Goal: Information Seeking & Learning: Learn about a topic

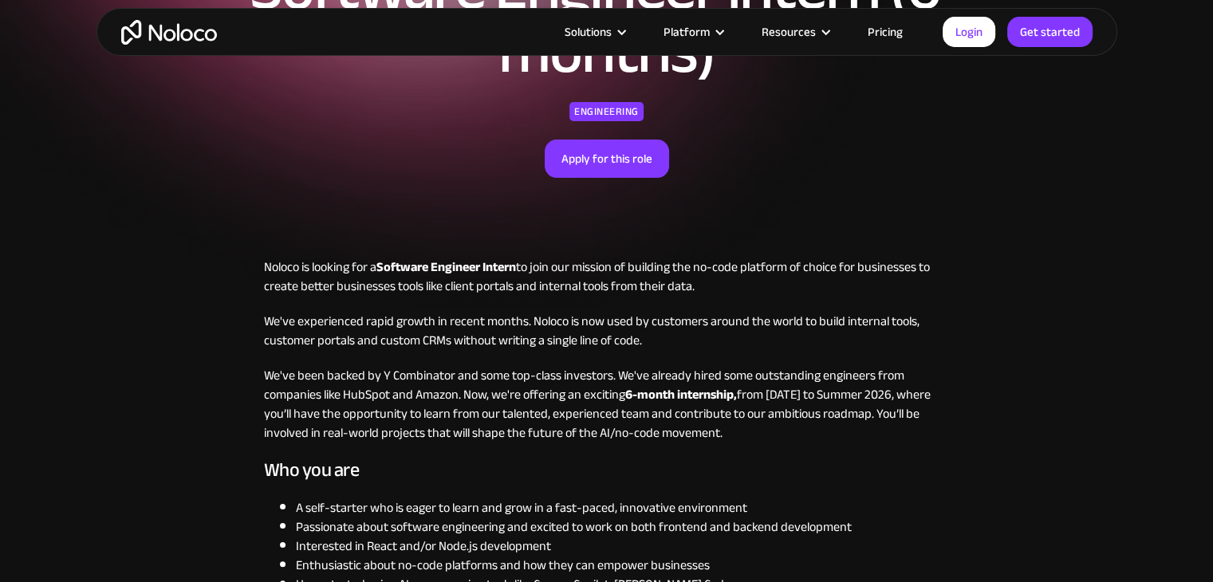
scroll to position [239, 0]
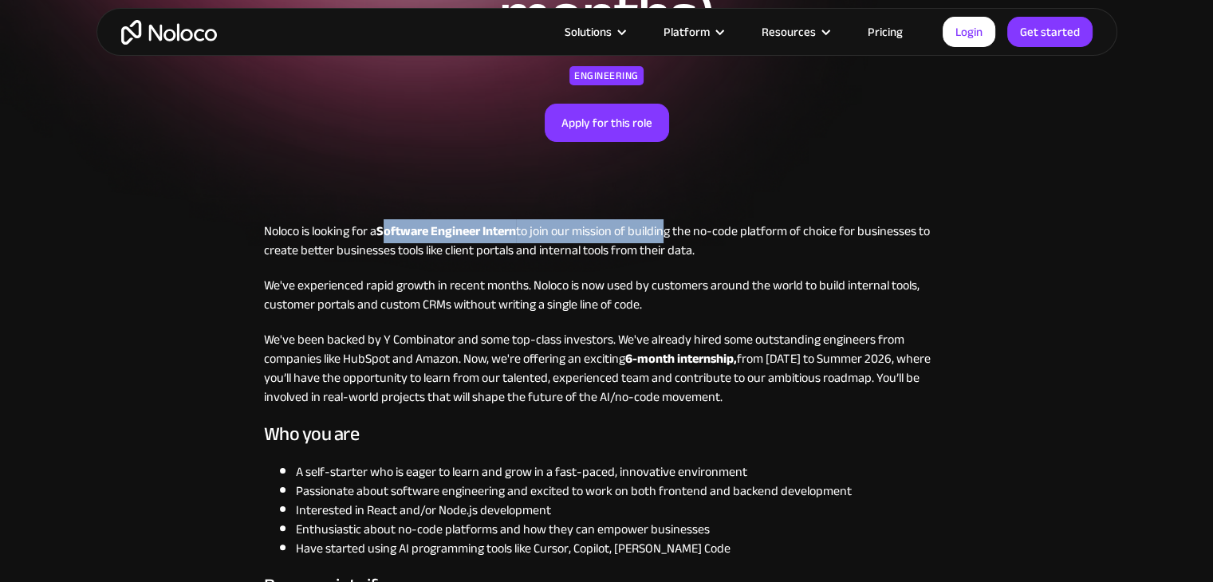
drag, startPoint x: 573, startPoint y: 237, endPoint x: 689, endPoint y: 224, distance: 116.3
click at [667, 224] on p "Noloco is looking for a Software Engineer Intern to join our mission of buildin…" at bounding box center [607, 241] width 686 height 38
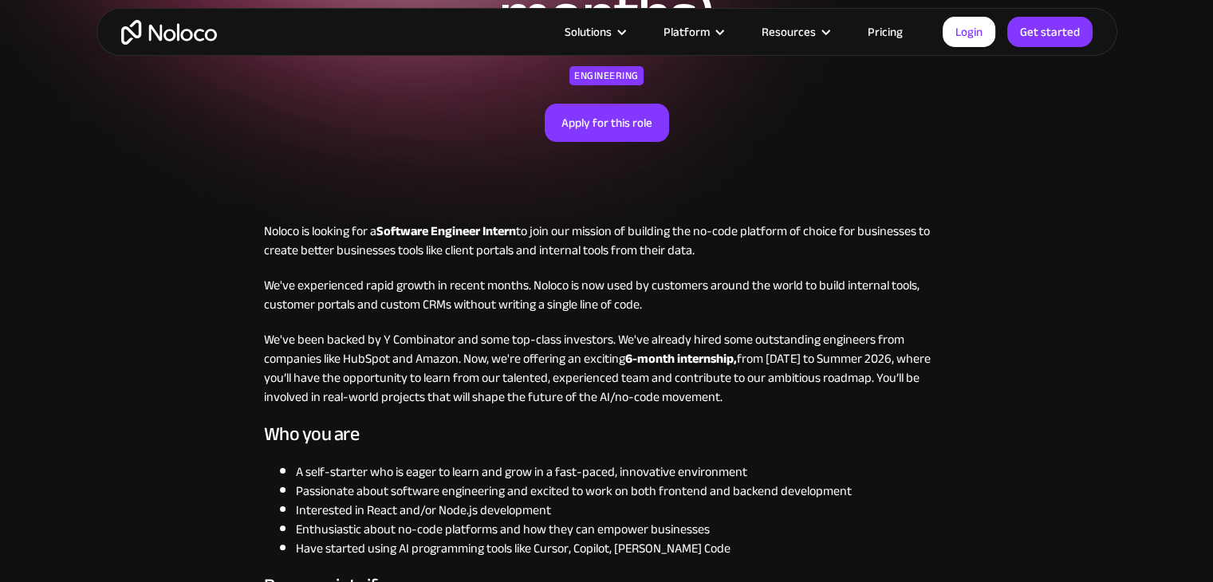
click at [806, 192] on div "Software Engineer Intern (6-months) Engineering Apply for this role" at bounding box center [606, 31] width 1021 height 381
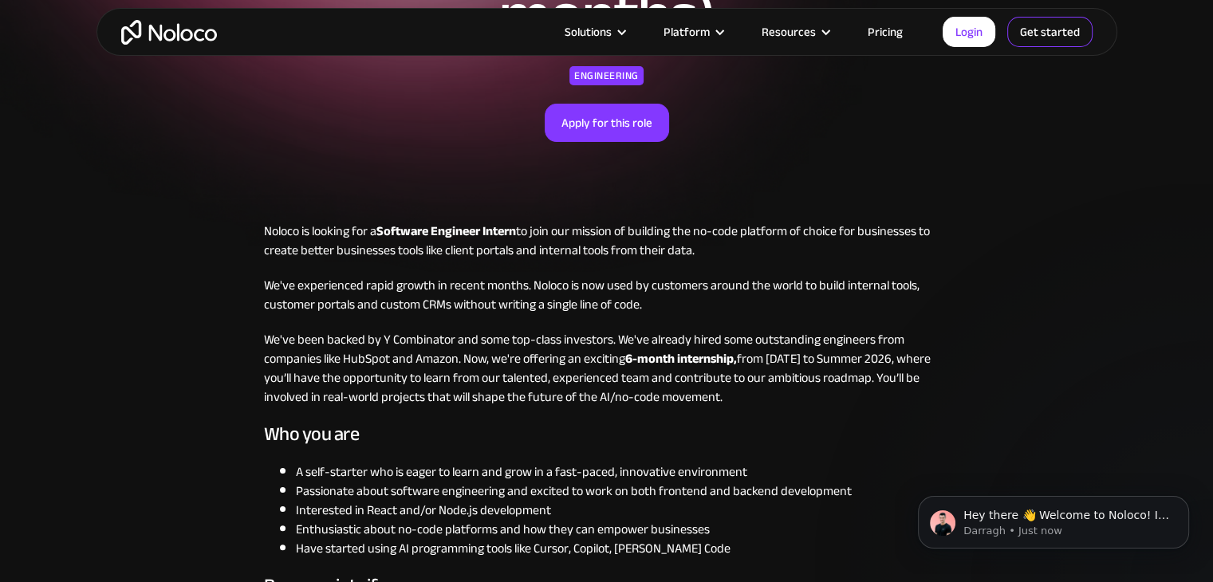
scroll to position [0, 0]
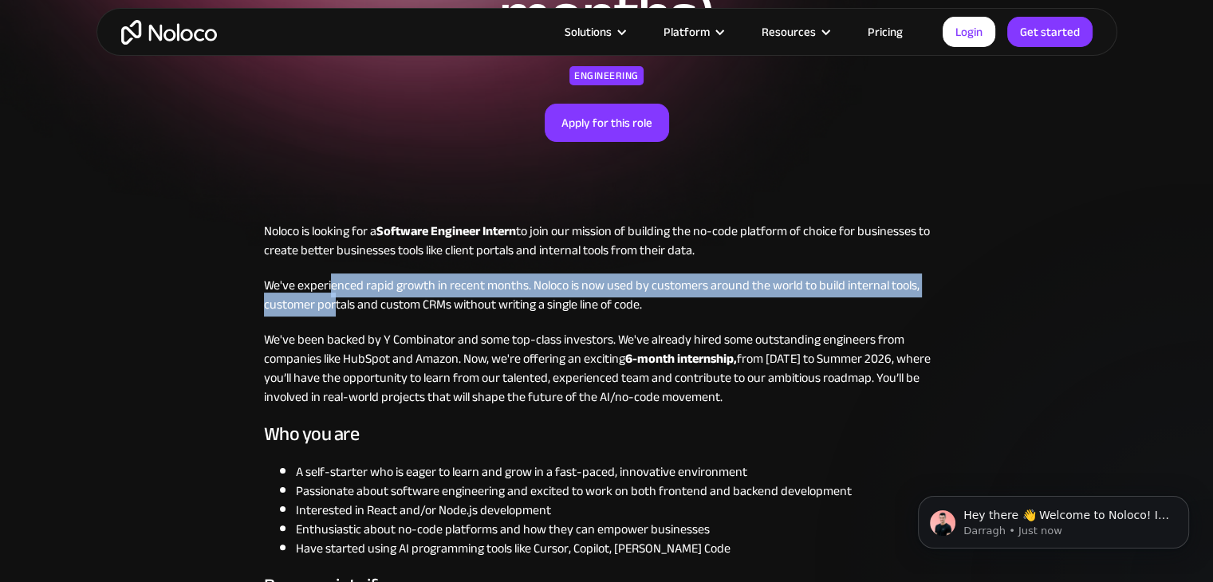
drag, startPoint x: 345, startPoint y: 289, endPoint x: 335, endPoint y: 301, distance: 15.2
click at [335, 301] on p "We've experienced rapid growth in recent months. Noloco is now used by customer…" at bounding box center [607, 295] width 686 height 38
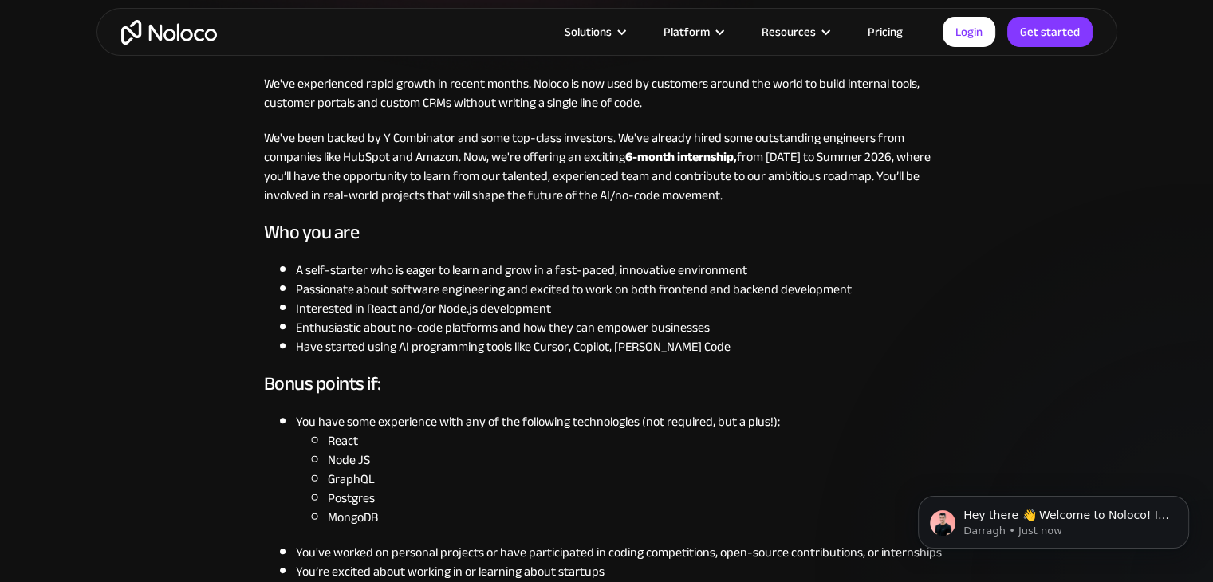
scroll to position [478, 0]
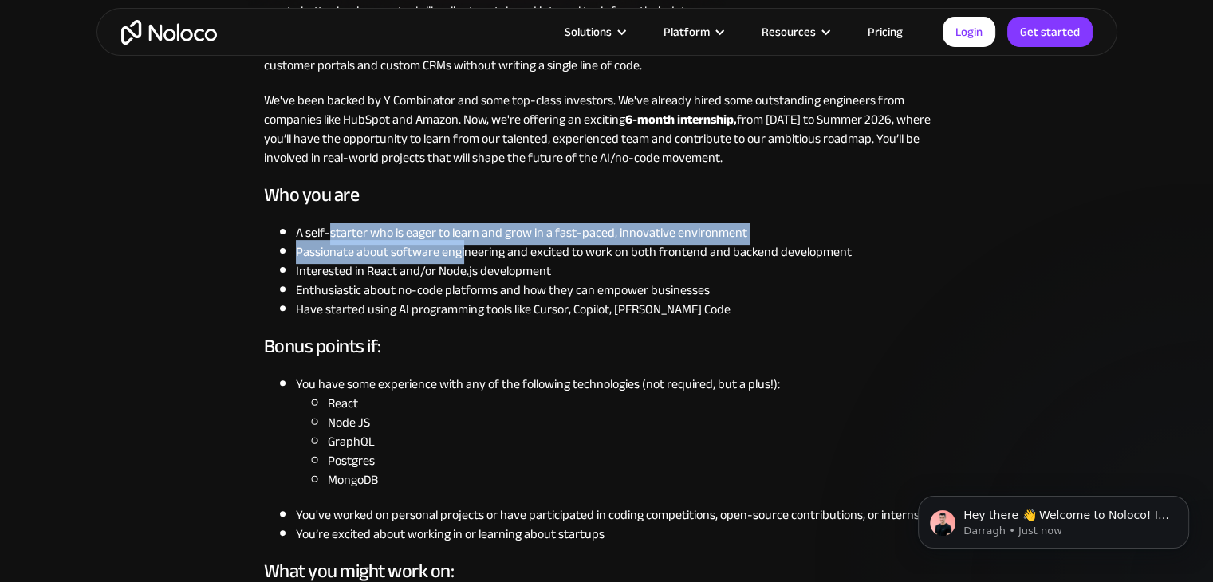
click at [465, 242] on ul "A self-starter who is eager to learn and grow in a fast-paced, innovative envir…" at bounding box center [607, 271] width 686 height 96
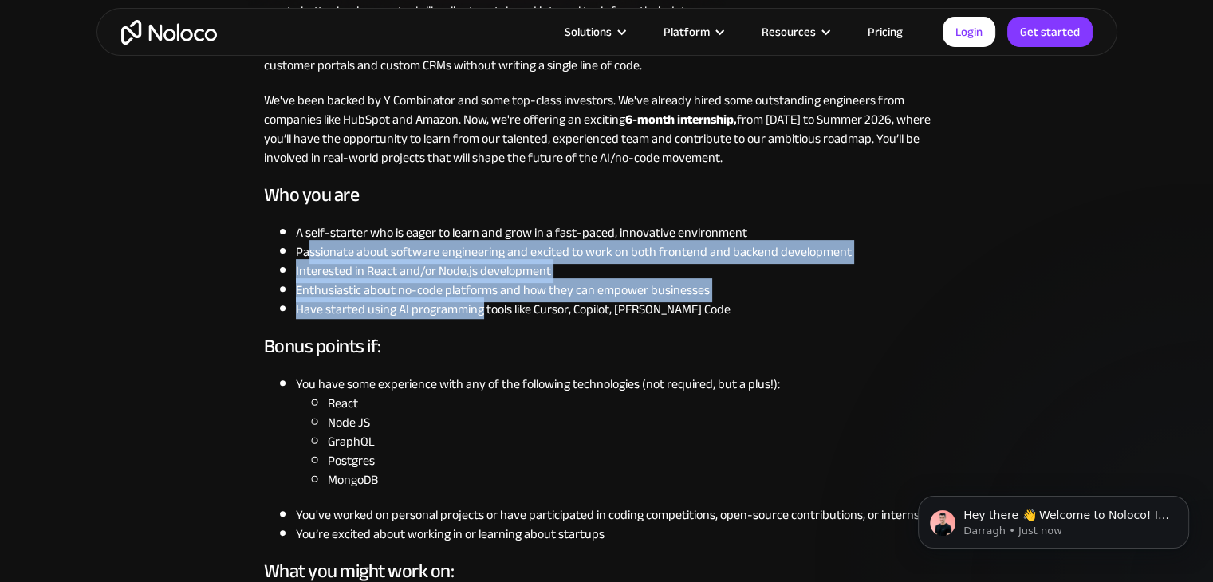
drag, startPoint x: 306, startPoint y: 246, endPoint x: 492, endPoint y: 319, distance: 199.5
click at [491, 318] on ul "A self-starter who is eager to learn and grow in a fast-paced, innovative envir…" at bounding box center [607, 271] width 686 height 96
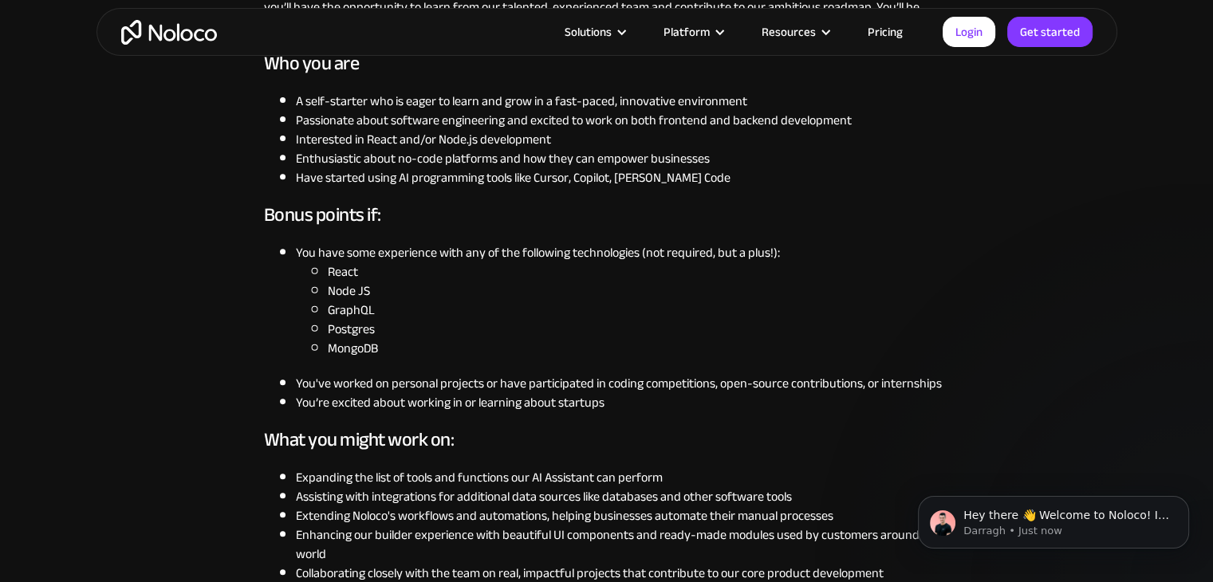
scroll to position [638, 0]
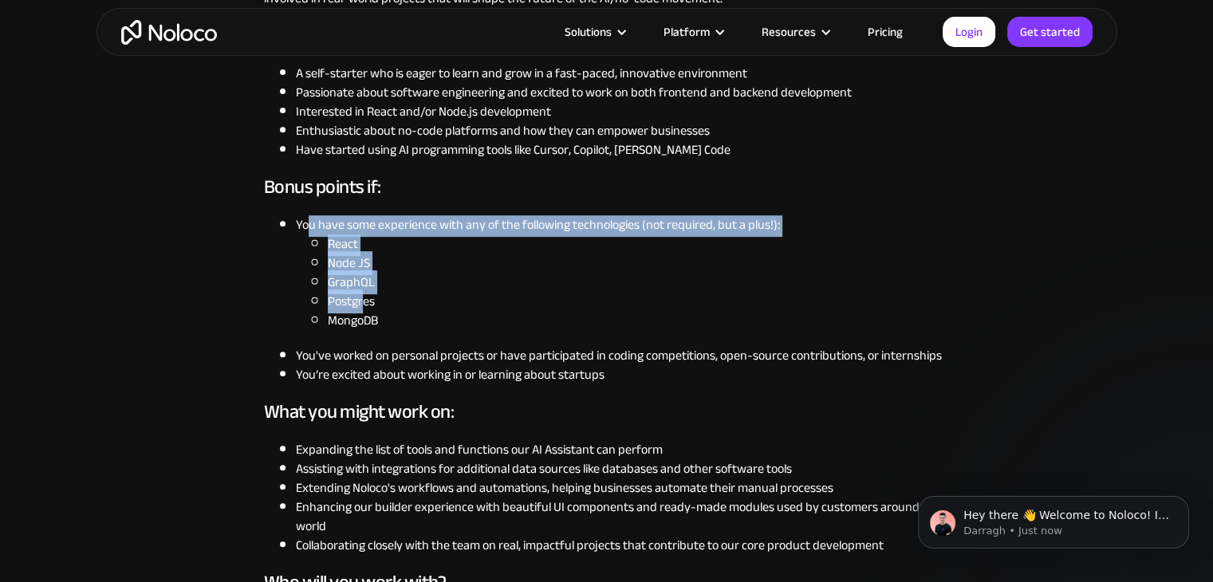
drag, startPoint x: 307, startPoint y: 225, endPoint x: 363, endPoint y: 295, distance: 89.7
click at [363, 295] on li "You have some experience with any of the following technologies (not required, …" at bounding box center [623, 272] width 654 height 115
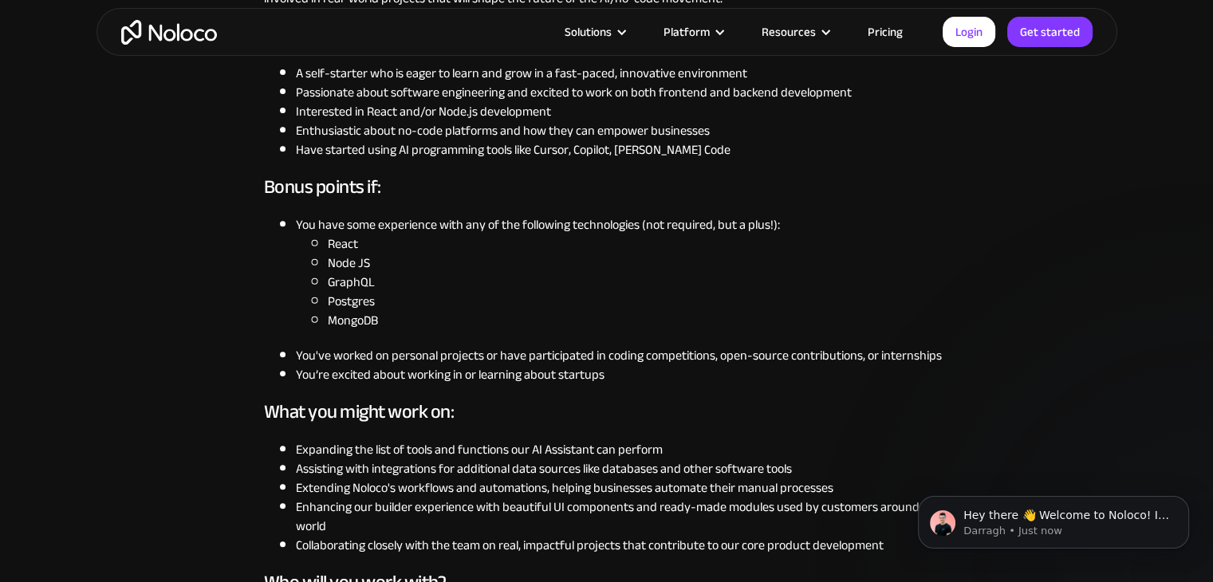
click at [368, 324] on li "MongoDB" at bounding box center [639, 320] width 622 height 19
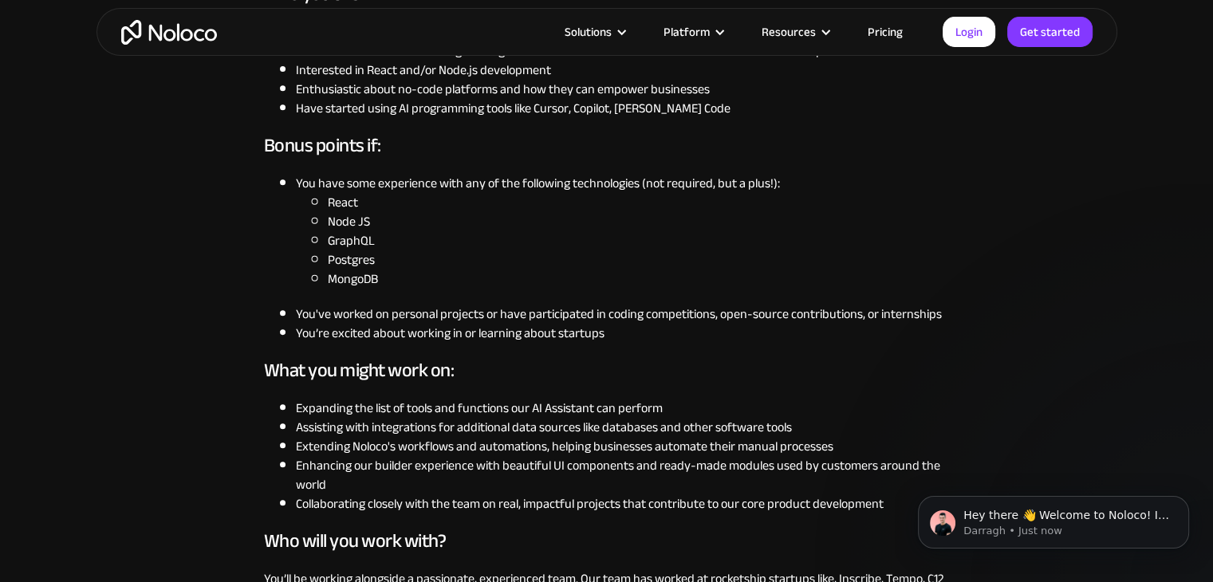
scroll to position [718, 0]
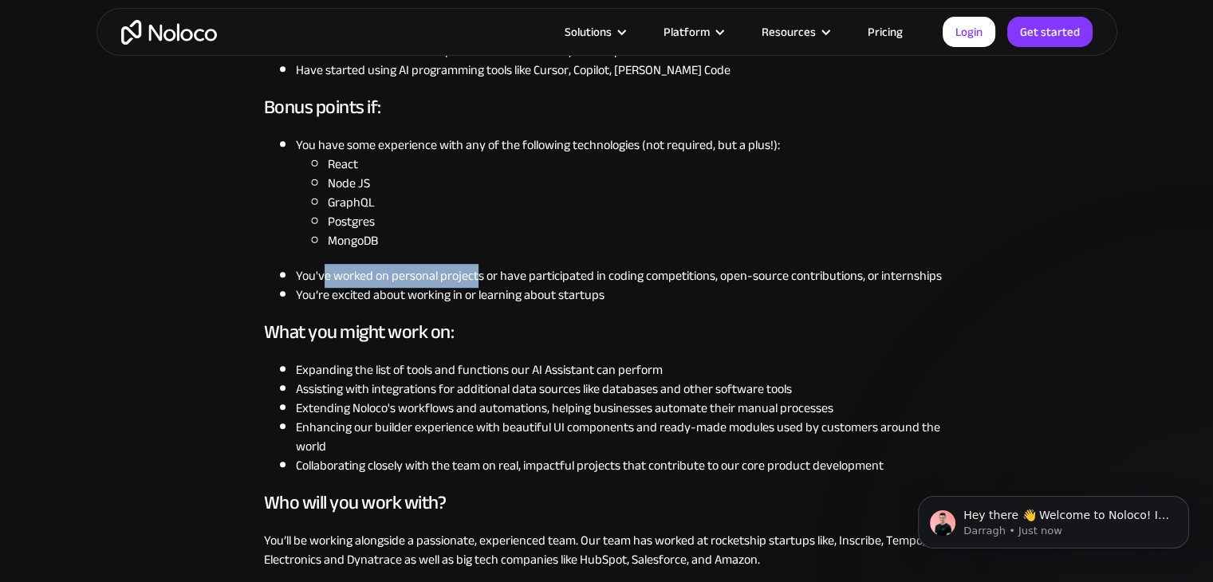
drag, startPoint x: 330, startPoint y: 274, endPoint x: 501, endPoint y: 246, distance: 172.8
click at [482, 254] on ul "You have some experience with any of the following technologies (not required, …" at bounding box center [607, 220] width 686 height 169
click at [564, 191] on li "Node JS" at bounding box center [639, 183] width 622 height 19
drag, startPoint x: 348, startPoint y: 279, endPoint x: 387, endPoint y: 275, distance: 38.5
click at [387, 275] on li "You've worked on personal projects or have participated in coding competitions,…" at bounding box center [623, 275] width 654 height 19
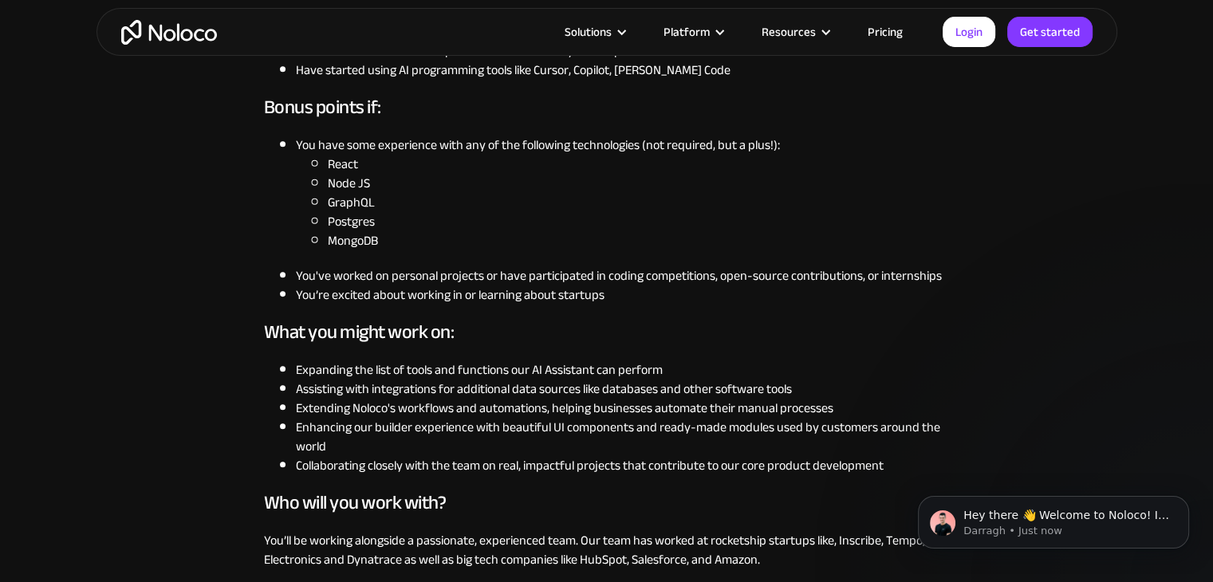
click at [501, 231] on li "MongoDB" at bounding box center [639, 240] width 622 height 19
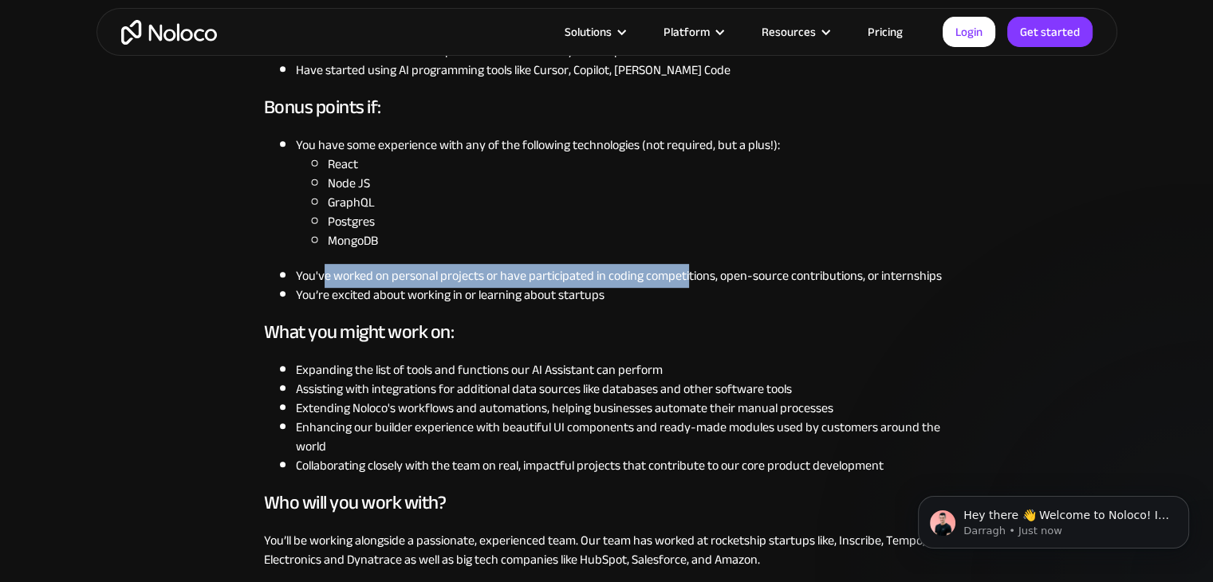
drag, startPoint x: 331, startPoint y: 274, endPoint x: 686, endPoint y: 278, distance: 354.9
click at [686, 278] on li "You've worked on personal projects or have participated in coding competitions,…" at bounding box center [623, 275] width 654 height 19
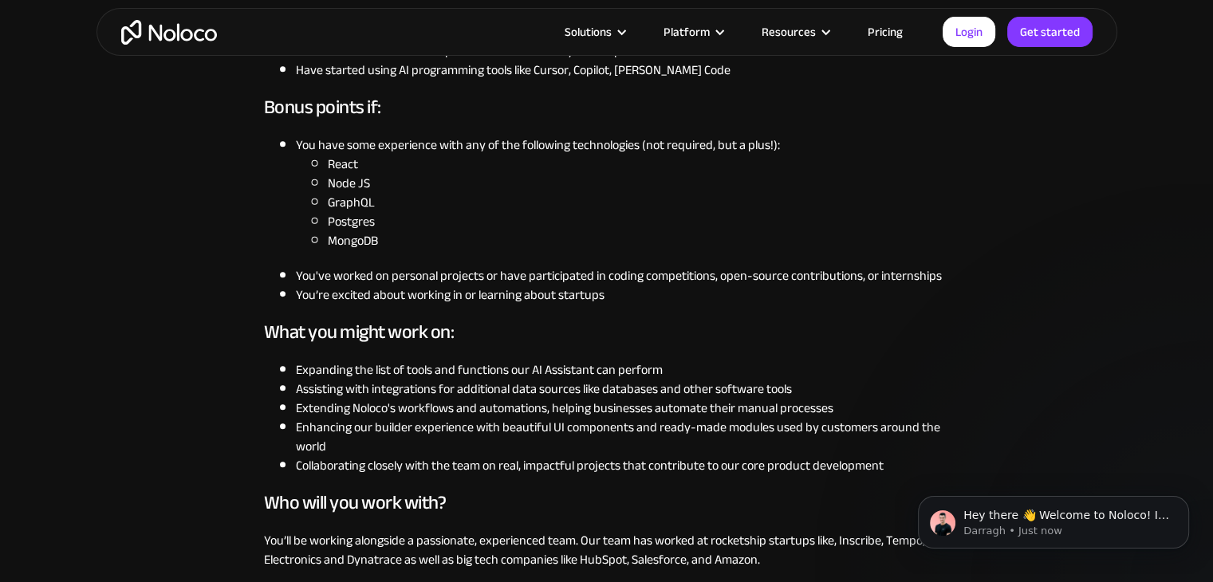
click at [689, 246] on li "MongoDB" at bounding box center [639, 240] width 622 height 19
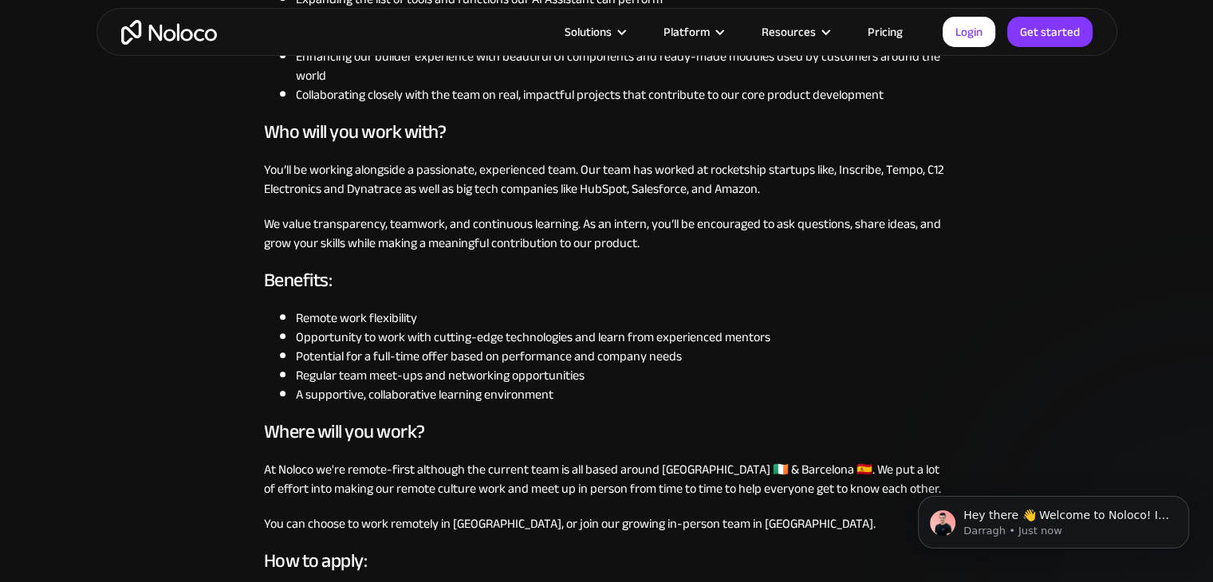
scroll to position [1116, 0]
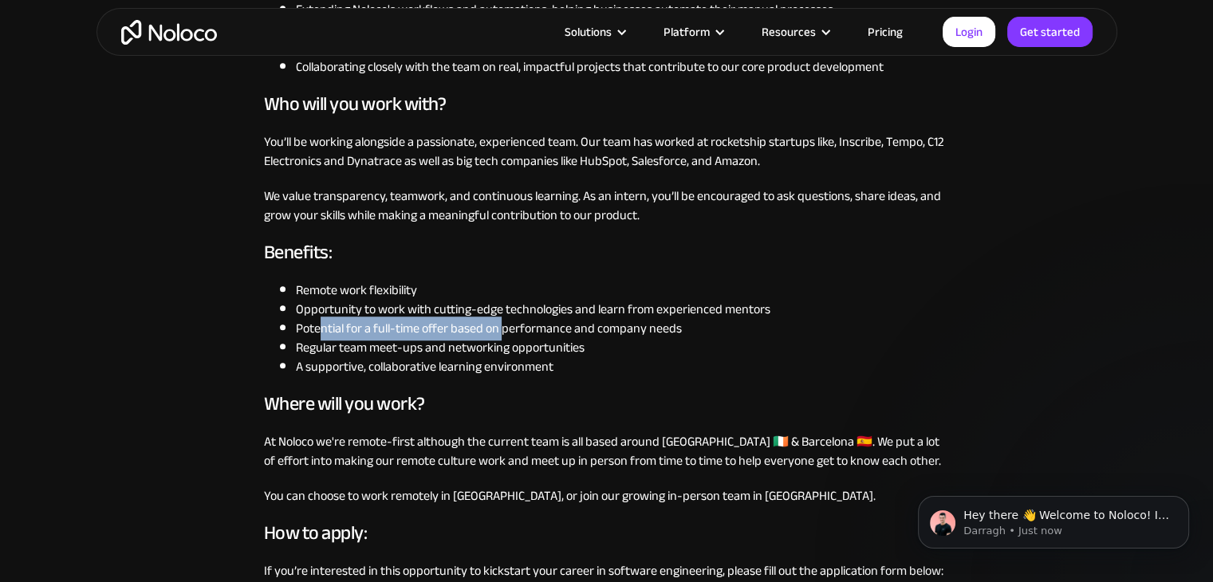
drag, startPoint x: 322, startPoint y: 329, endPoint x: 502, endPoint y: 323, distance: 179.5
click at [502, 323] on li "Potential for a full-time offer based on performance and company needs" at bounding box center [623, 328] width 654 height 19
click at [520, 258] on h3 "Benefits:" at bounding box center [607, 253] width 686 height 24
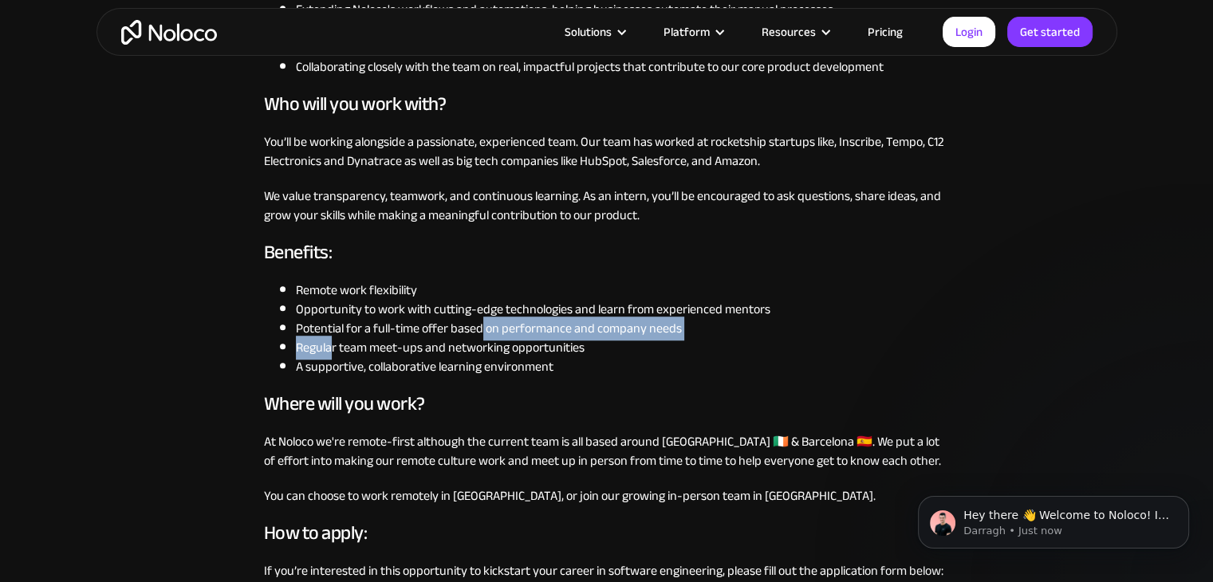
drag, startPoint x: 388, startPoint y: 345, endPoint x: 488, endPoint y: 329, distance: 101.7
click at [487, 331] on ul "Remote work flexibility Opportunity to work with cutting-edge technologies and …" at bounding box center [607, 329] width 686 height 96
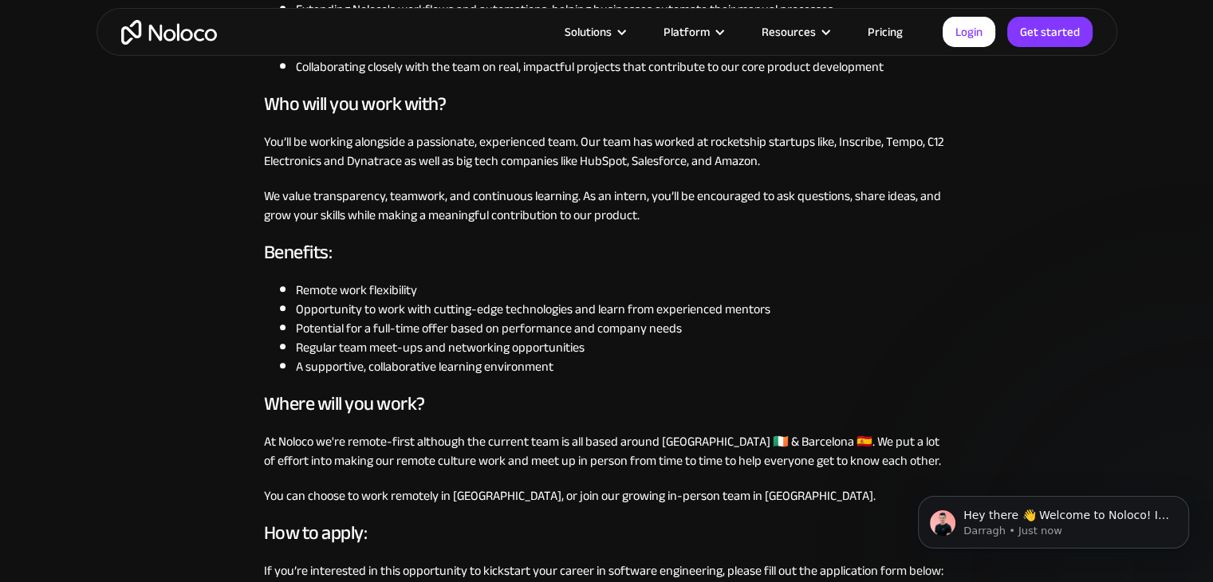
drag, startPoint x: 526, startPoint y: 257, endPoint x: 504, endPoint y: 261, distance: 22.7
click at [526, 257] on h3 "Benefits:" at bounding box center [607, 253] width 686 height 24
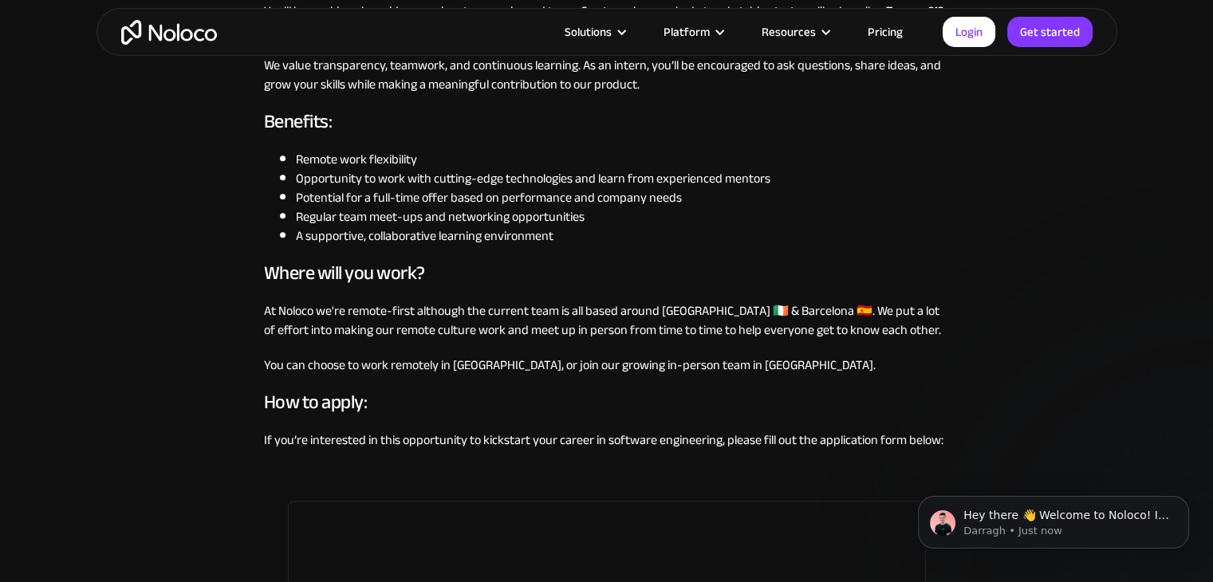
scroll to position [1276, 0]
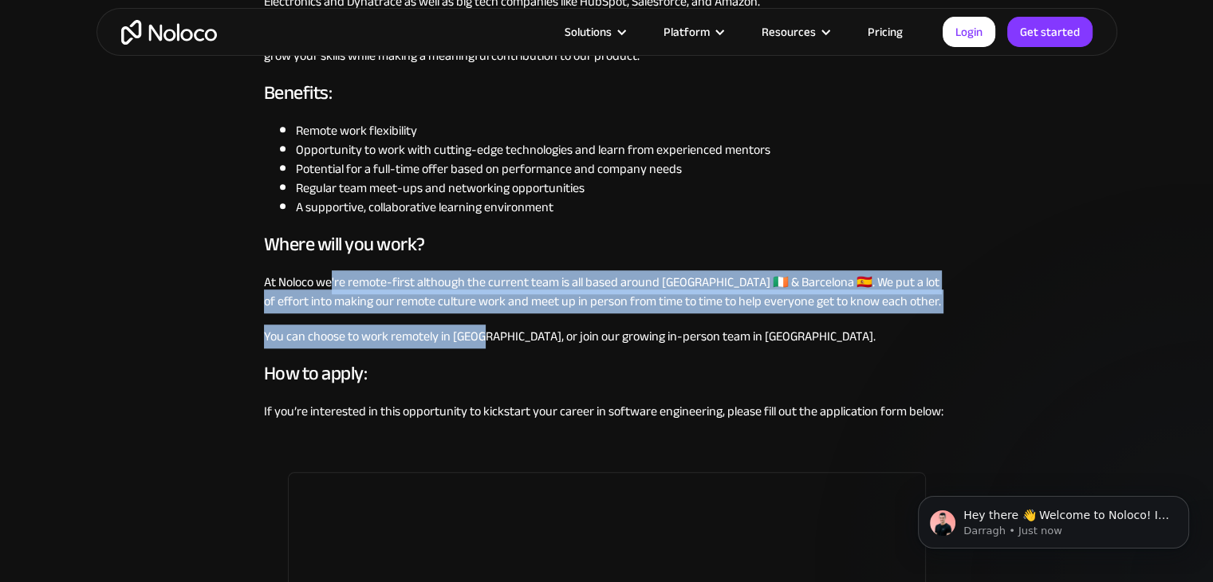
drag, startPoint x: 336, startPoint y: 284, endPoint x: 474, endPoint y: 339, distance: 149.3
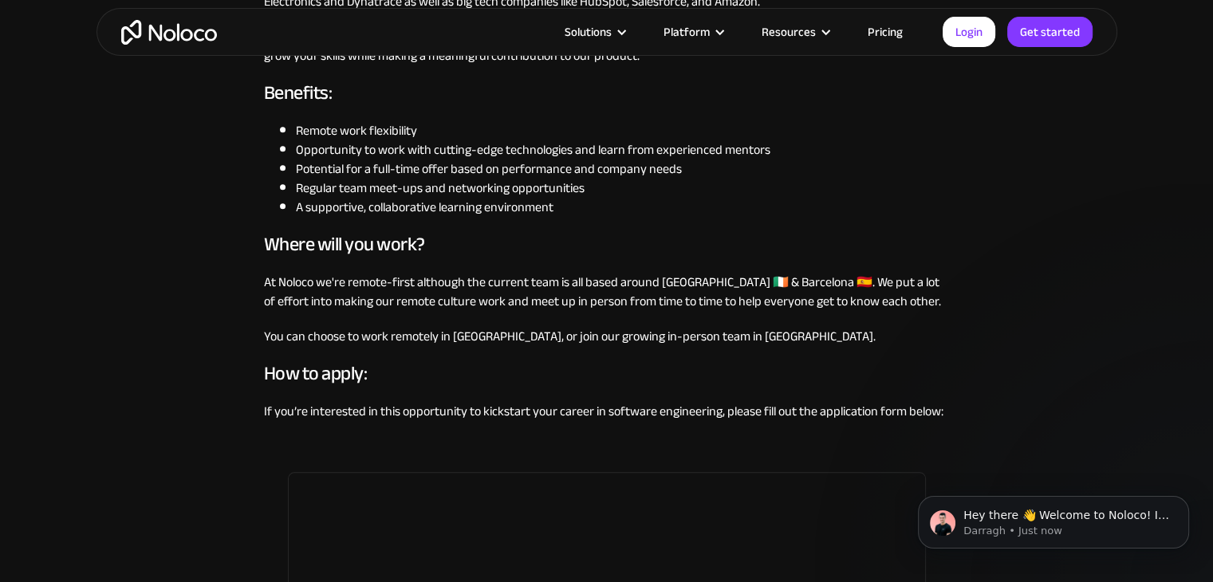
drag, startPoint x: 508, startPoint y: 377, endPoint x: 491, endPoint y: 352, distance: 29.9
click at [507, 377] on h3 "How to apply:" at bounding box center [607, 374] width 686 height 24
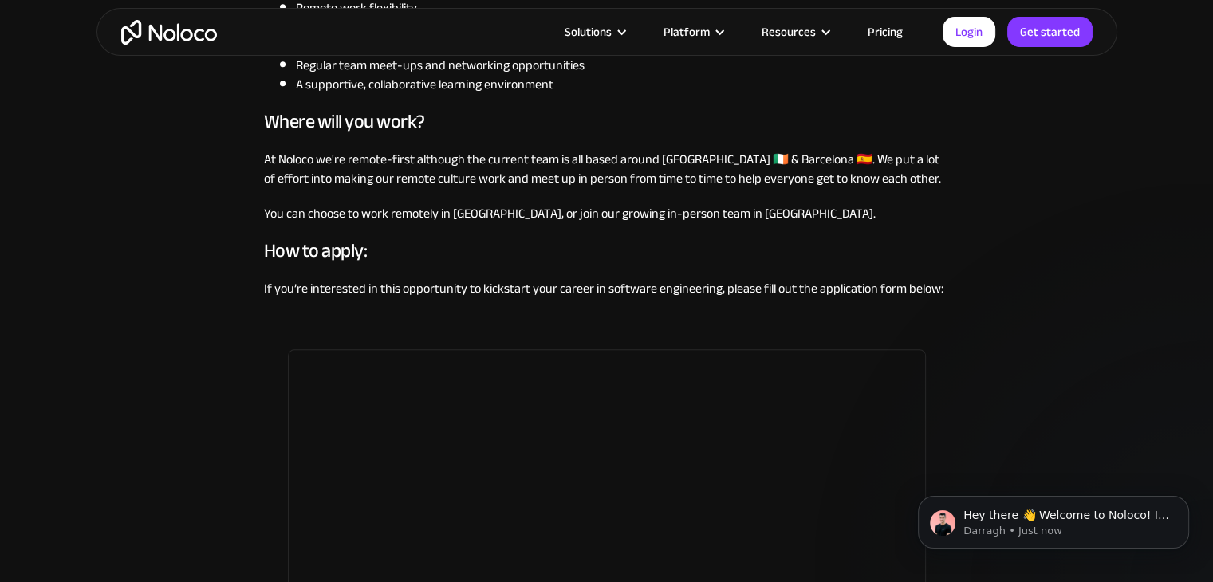
scroll to position [1435, 0]
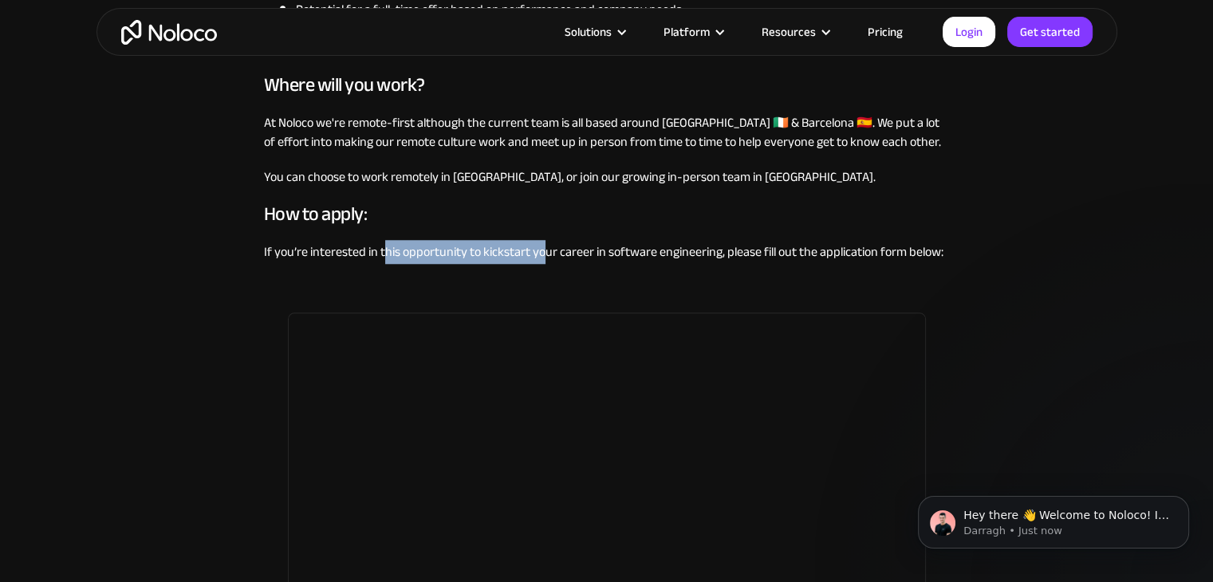
drag, startPoint x: 392, startPoint y: 246, endPoint x: 561, endPoint y: 247, distance: 169.1
click at [557, 247] on p "If you’re interested in this opportunity to kickstart your career in software e…" at bounding box center [607, 251] width 686 height 19
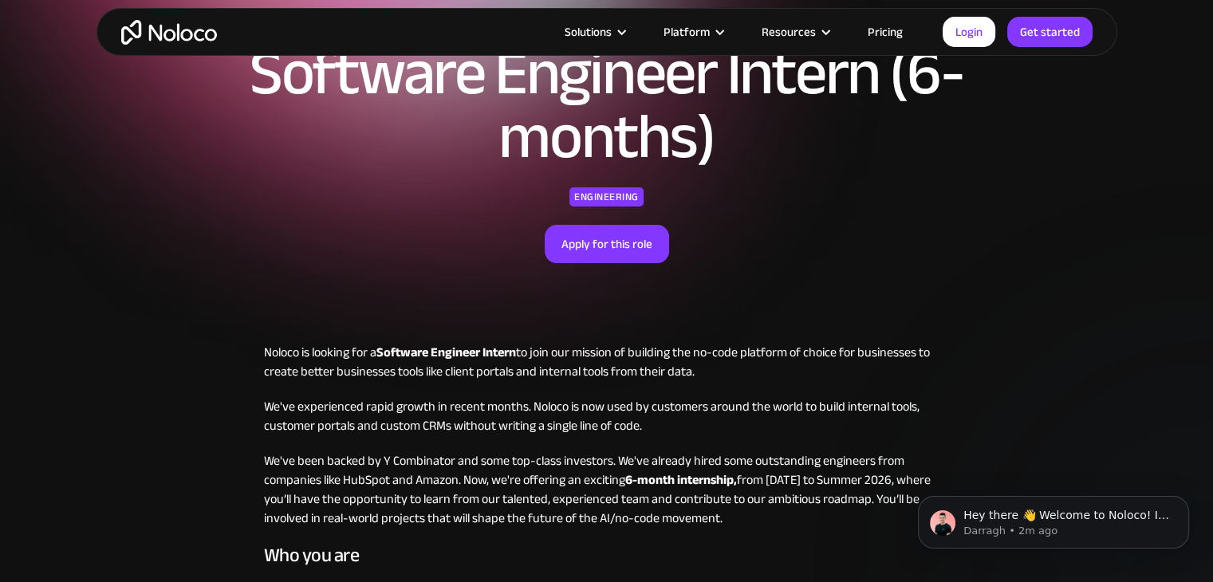
scroll to position [0, 0]
